Goal: Task Accomplishment & Management: Manage account settings

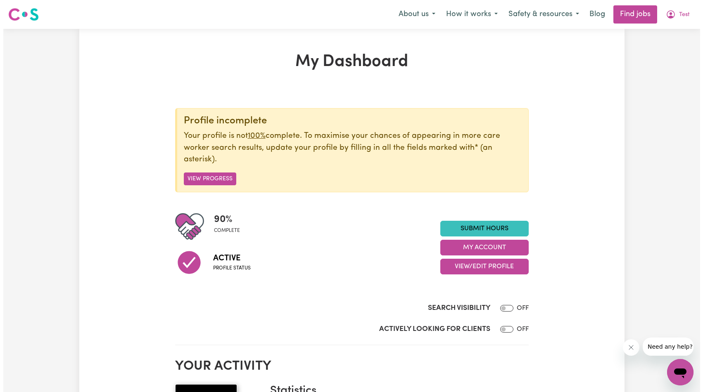
scroll to position [128, 0]
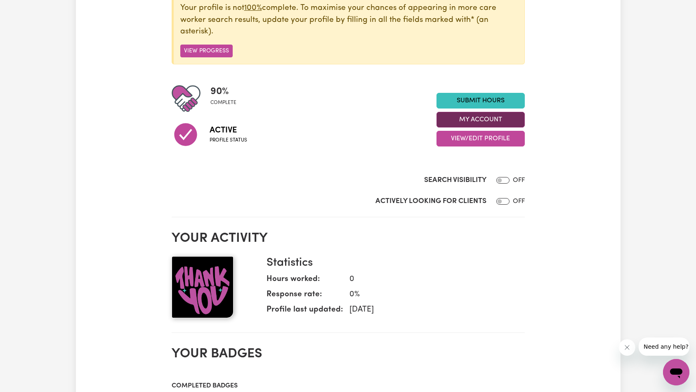
click at [493, 121] on button "My Account" at bounding box center [481, 120] width 88 height 16
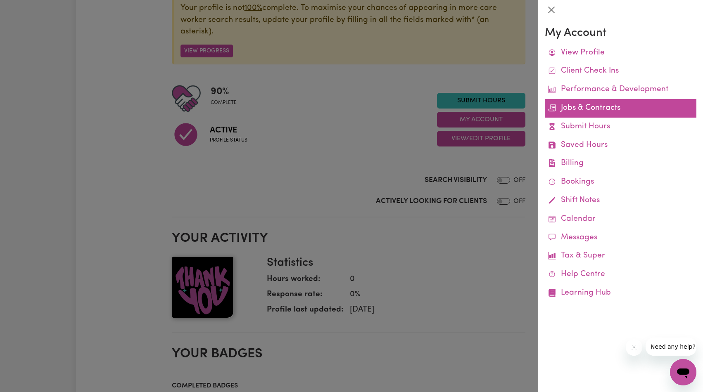
click at [612, 110] on link "Jobs & Contracts" at bounding box center [621, 108] width 152 height 19
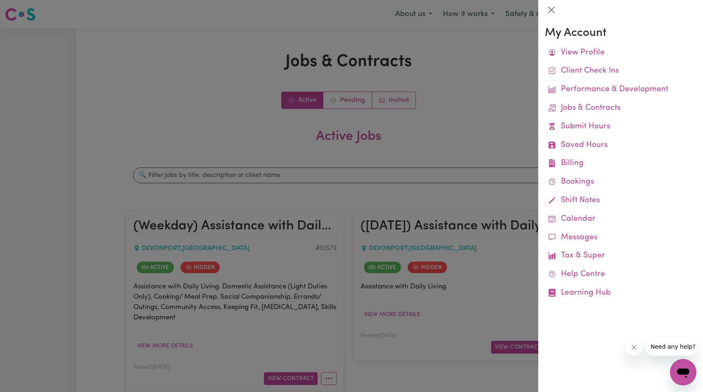
click at [452, 162] on div at bounding box center [351, 196] width 703 height 392
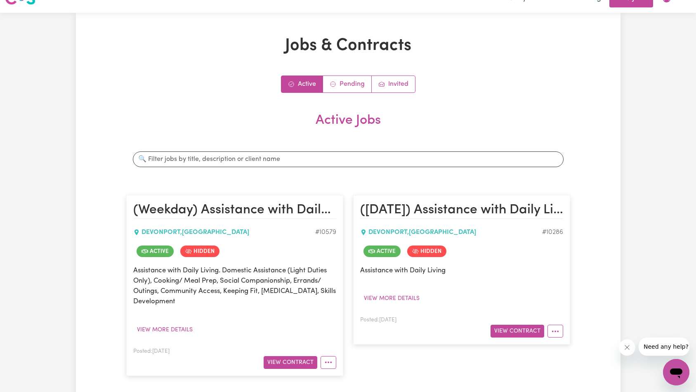
scroll to position [191, 0]
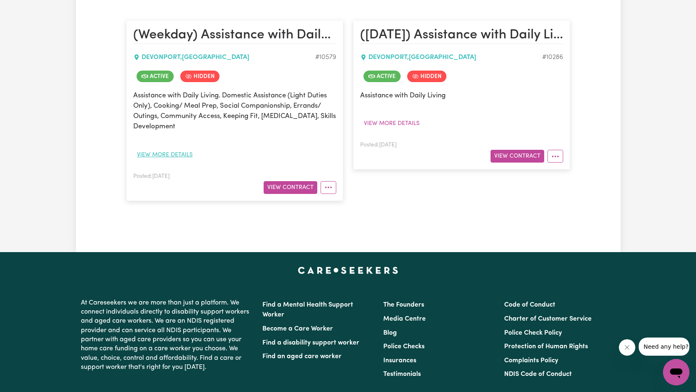
click at [172, 153] on button "View more details" at bounding box center [164, 155] width 63 height 13
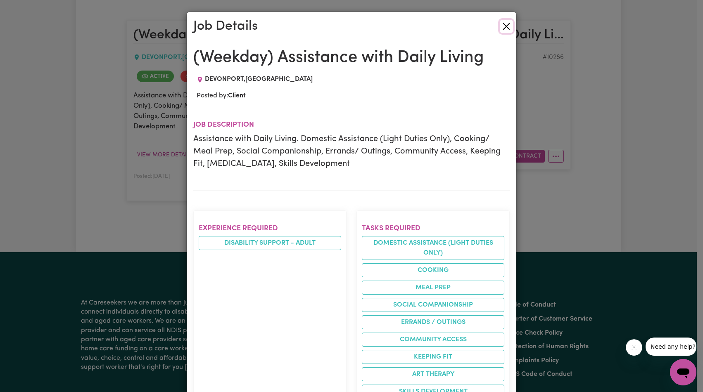
click at [502, 28] on button "Close" at bounding box center [506, 26] width 13 height 13
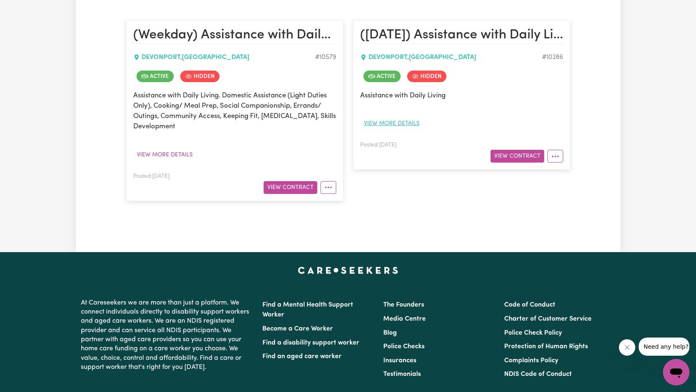
click at [390, 121] on button "View more details" at bounding box center [391, 123] width 63 height 13
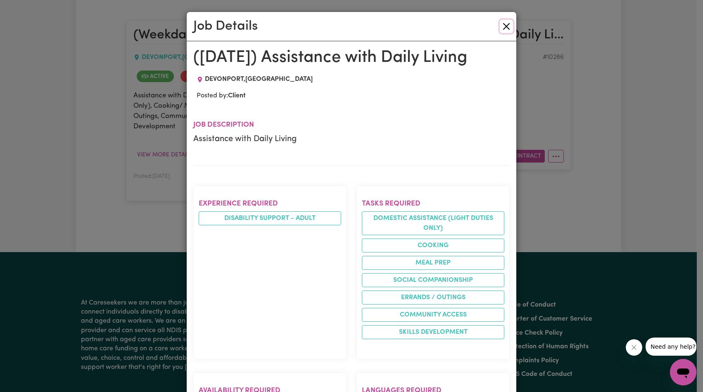
click at [503, 30] on button "Close" at bounding box center [506, 26] width 13 height 13
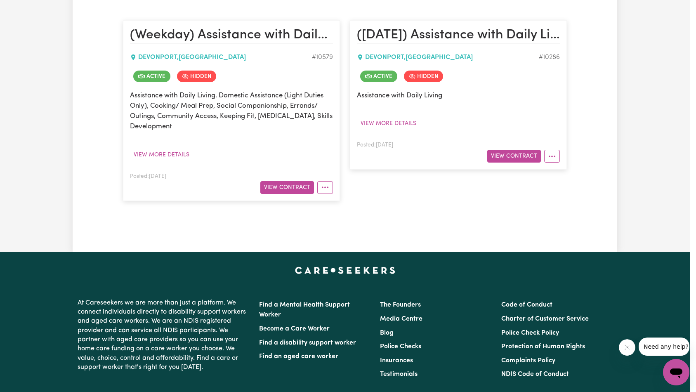
scroll to position [0, 0]
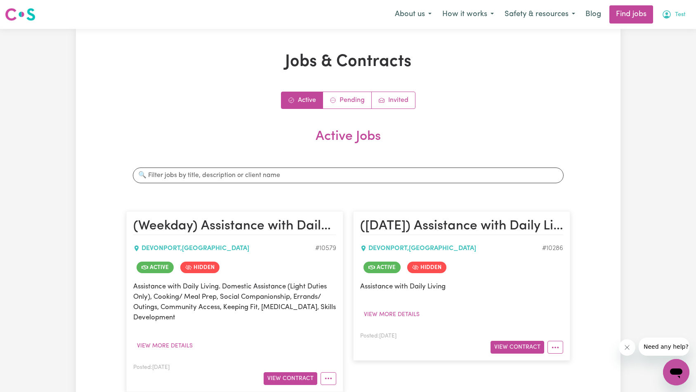
click at [679, 19] on button "Test" at bounding box center [674, 14] width 35 height 17
click at [663, 56] on link "Logout" at bounding box center [658, 63] width 65 height 16
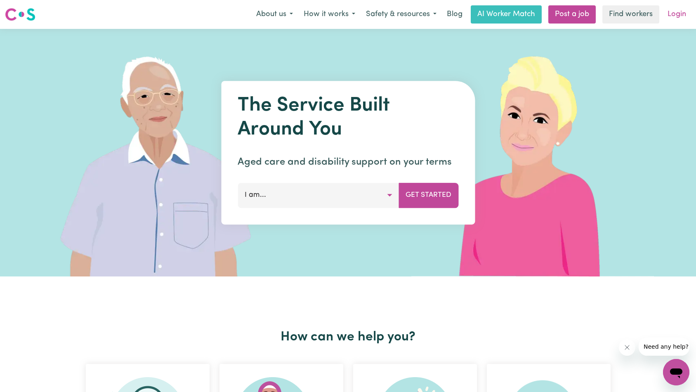
click at [681, 18] on link "Login" at bounding box center [677, 14] width 28 height 18
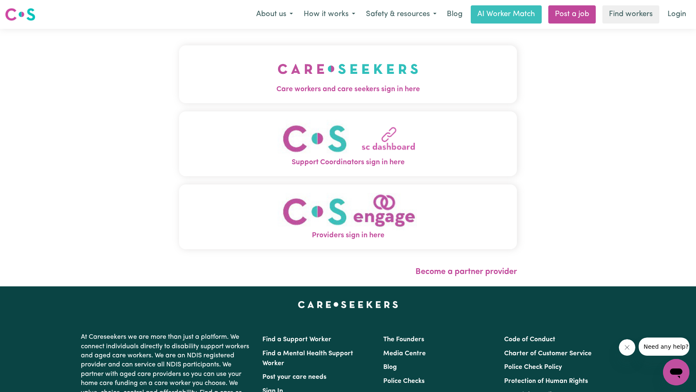
click at [278, 76] on img "Care workers and care seekers sign in here" at bounding box center [348, 69] width 141 height 31
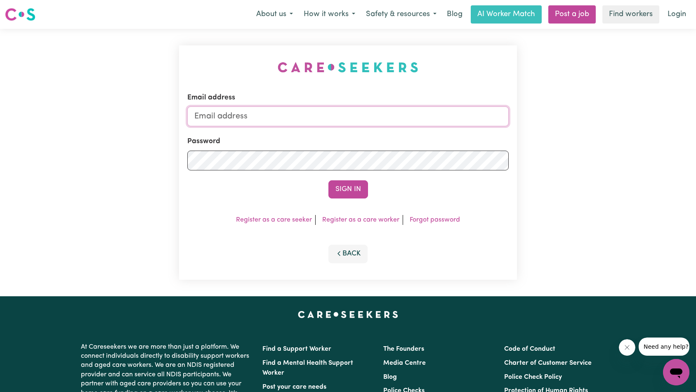
click at [332, 119] on input "Email address" at bounding box center [348, 117] width 322 height 20
click at [295, 115] on input "[EMAIL_ADDRESS][DOMAIN_NAME]" at bounding box center [348, 117] width 322 height 20
type input "[EMAIL_ADDRESS][DOMAIN_NAME]"
click at [329, 180] on button "Sign In" at bounding box center [349, 189] width 40 height 18
